Goal: Find specific page/section: Find specific page/section

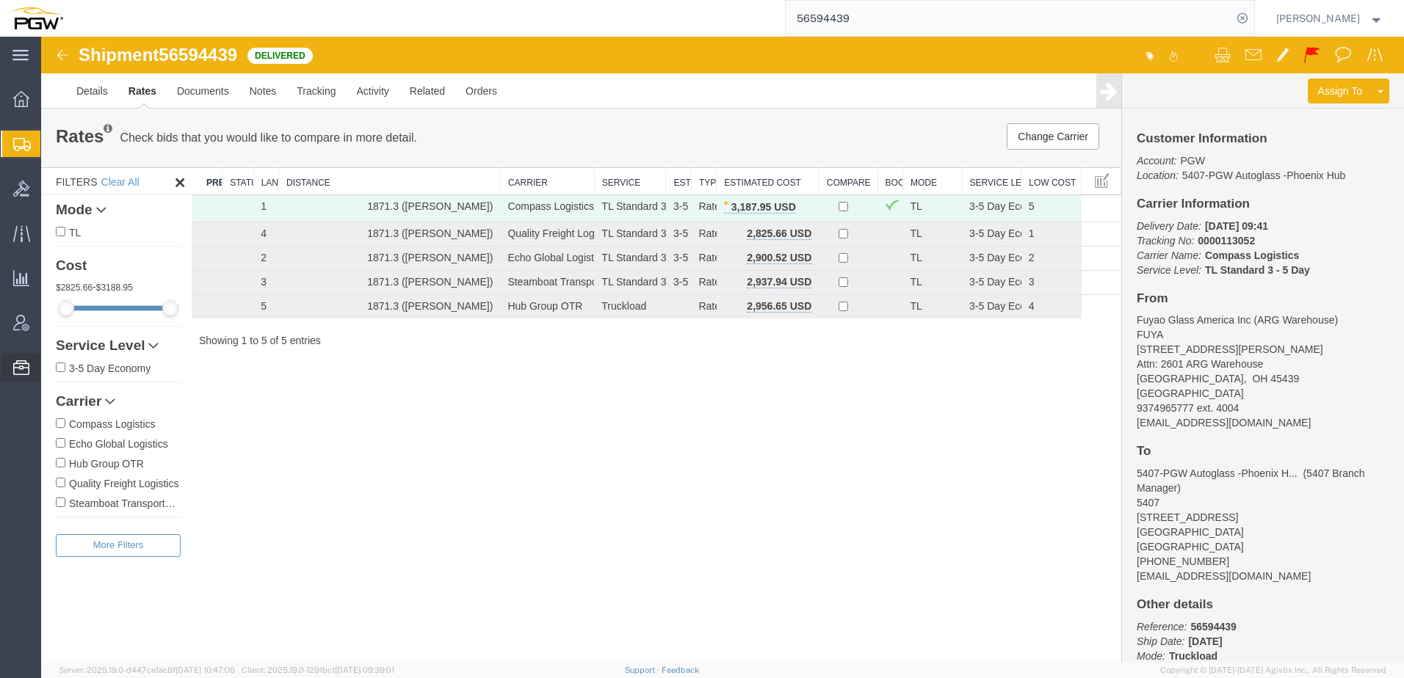
click at [0, 0] on span "Address Book" at bounding box center [0, 0] width 0 height 0
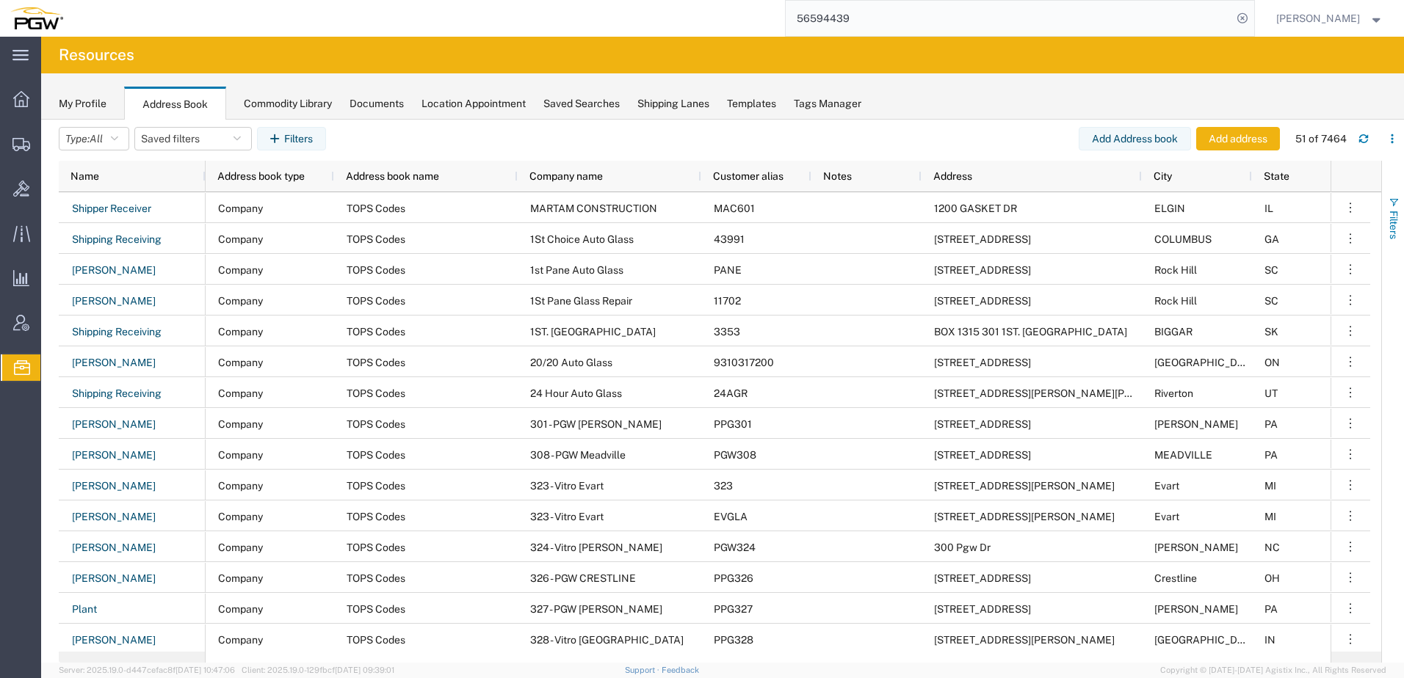
click at [1397, 214] on span "Filters" at bounding box center [1393, 225] width 12 height 29
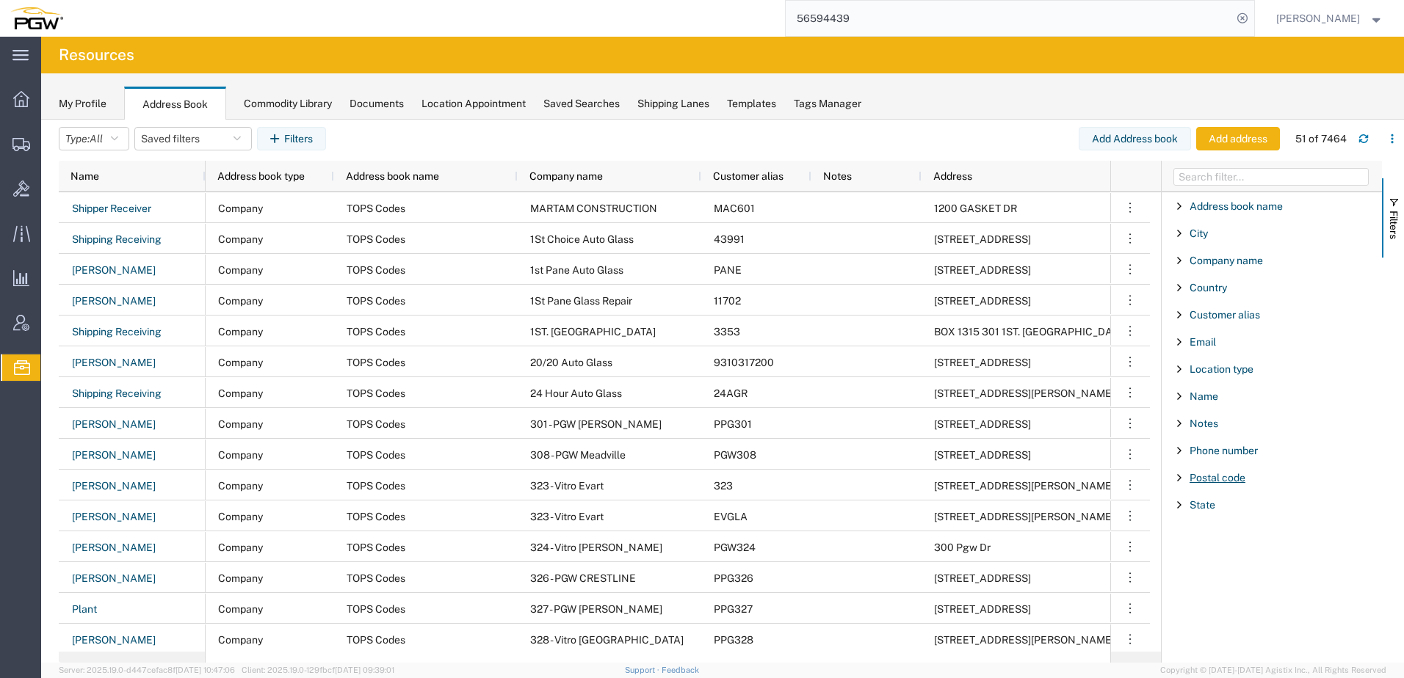
click at [1201, 483] on div "Postal code" at bounding box center [1271, 478] width 220 height 26
click at [1219, 541] on input "Filter Value" at bounding box center [1276, 540] width 192 height 18
type input "85043"
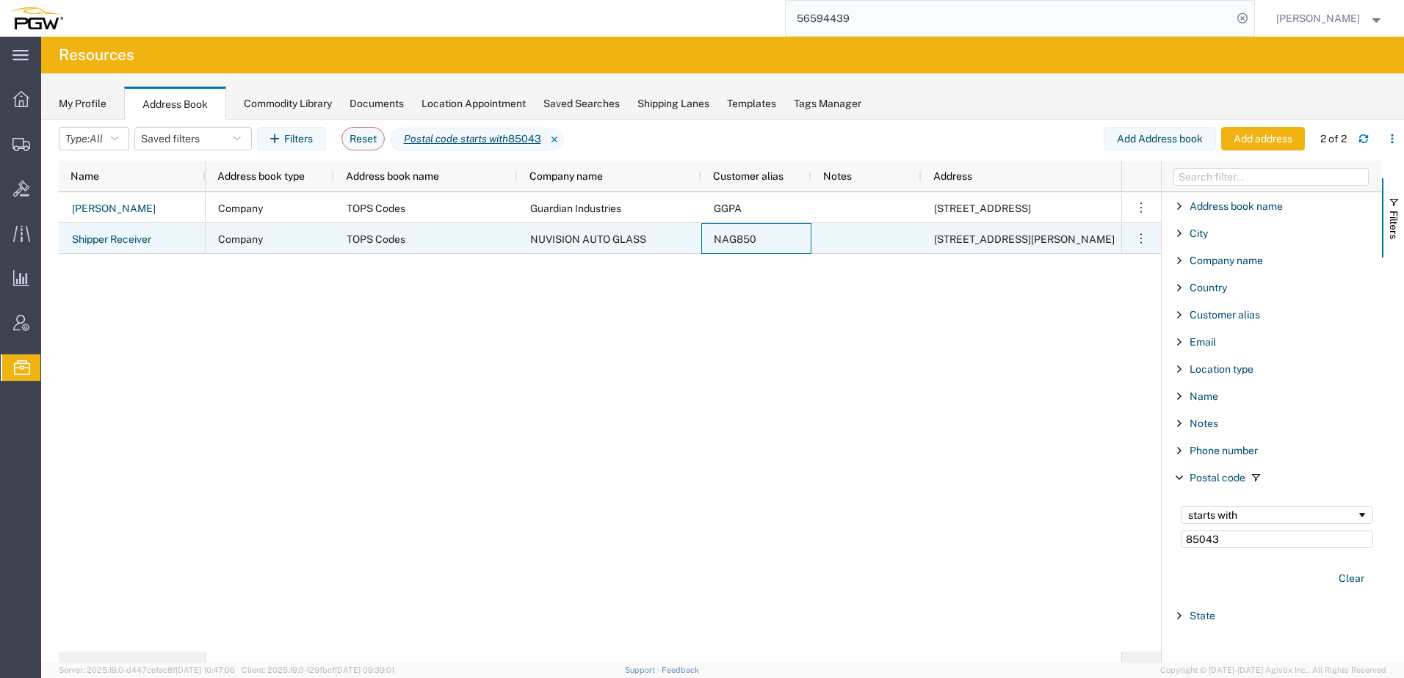
drag, startPoint x: 712, startPoint y: 242, endPoint x: 768, endPoint y: 241, distance: 55.8
click at [768, 241] on div "NAG850" at bounding box center [756, 238] width 110 height 31
click at [110, 238] on link "Shipper Receiver" at bounding box center [111, 239] width 81 height 23
select select "COMPANY"
select select "AZ"
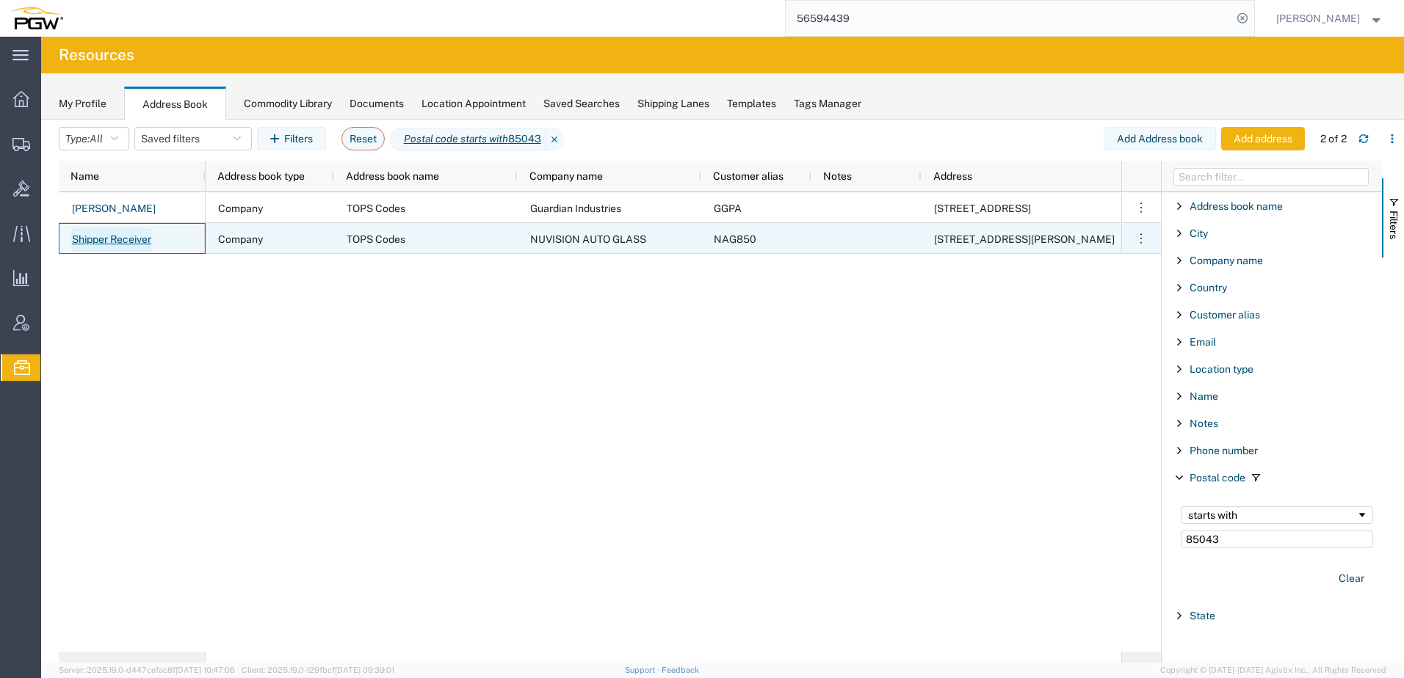
select select "US"
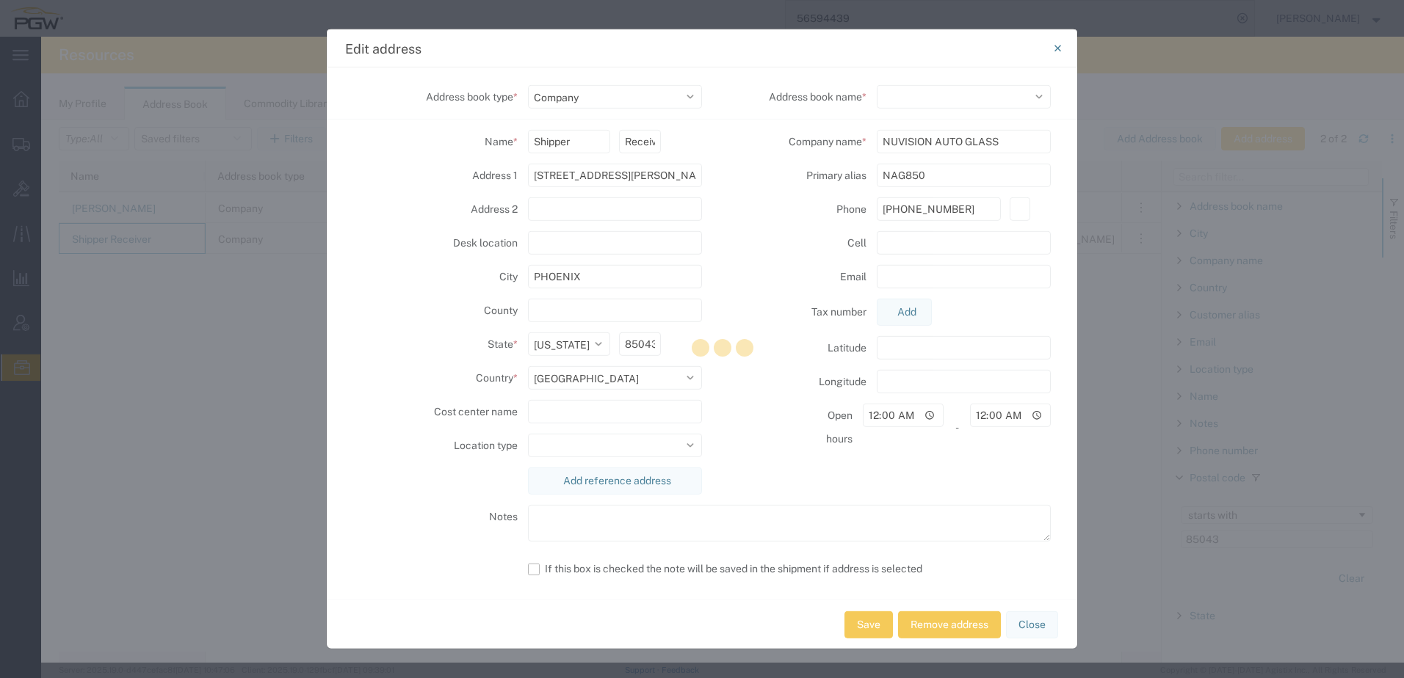
select select
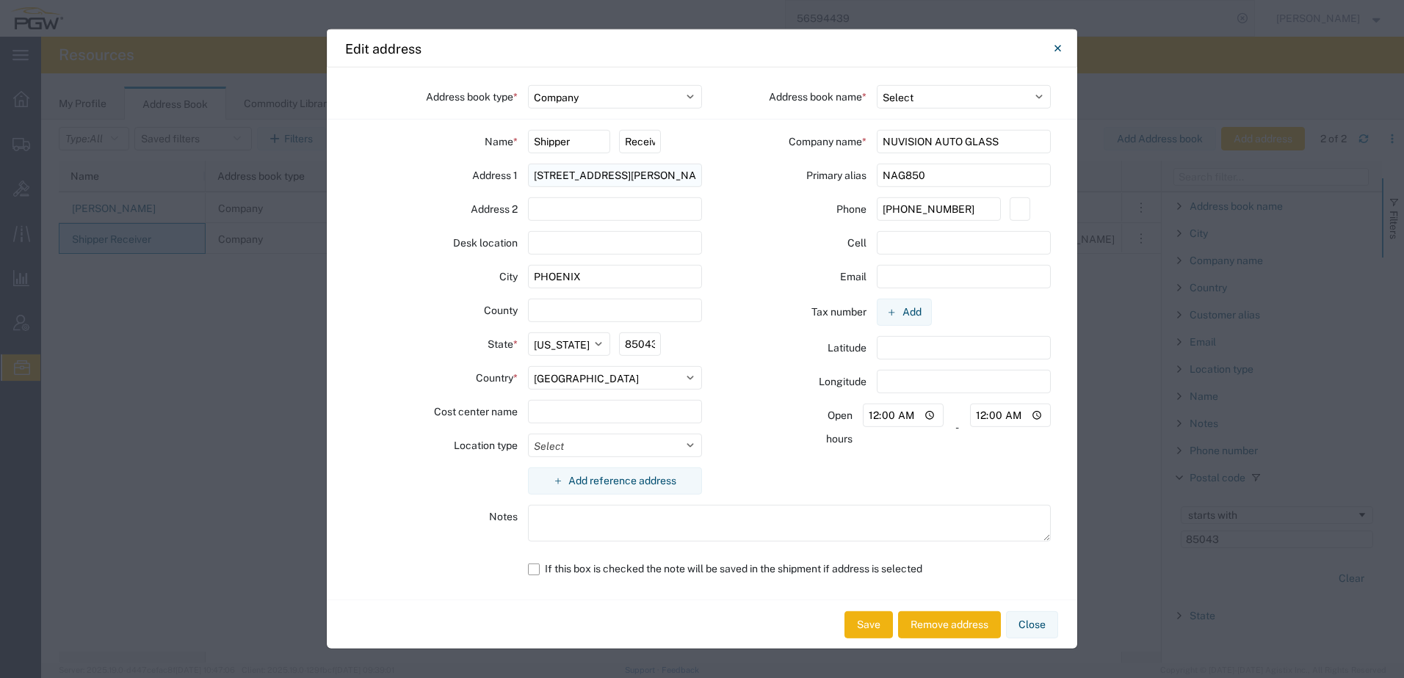
drag, startPoint x: 942, startPoint y: 177, endPoint x: 660, endPoint y: 184, distance: 282.0
click at [644, 172] on div "Address book type * Select Location Company Personal Other Shared Address book …" at bounding box center [702, 334] width 750 height 532
click at [1049, 631] on button "Close" at bounding box center [1032, 624] width 52 height 27
